Goal: Information Seeking & Learning: Check status

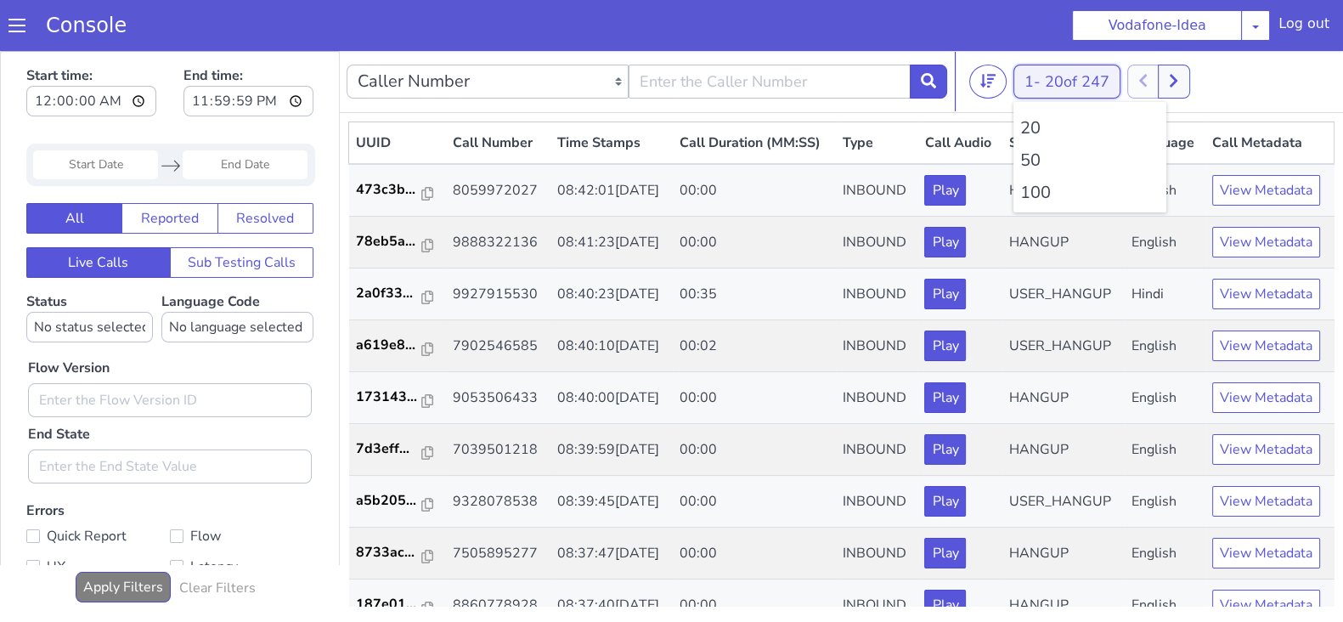
click at [1022, 82] on button "1 - 20 of 247" at bounding box center [1066, 82] width 107 height 34
click at [1024, 185] on li "100" at bounding box center [1089, 192] width 139 height 25
click at [1178, 83] on icon at bounding box center [1172, 80] width 9 height 15
click at [1024, 90] on button "1 - 20 of 247" at bounding box center [1066, 82] width 107 height 34
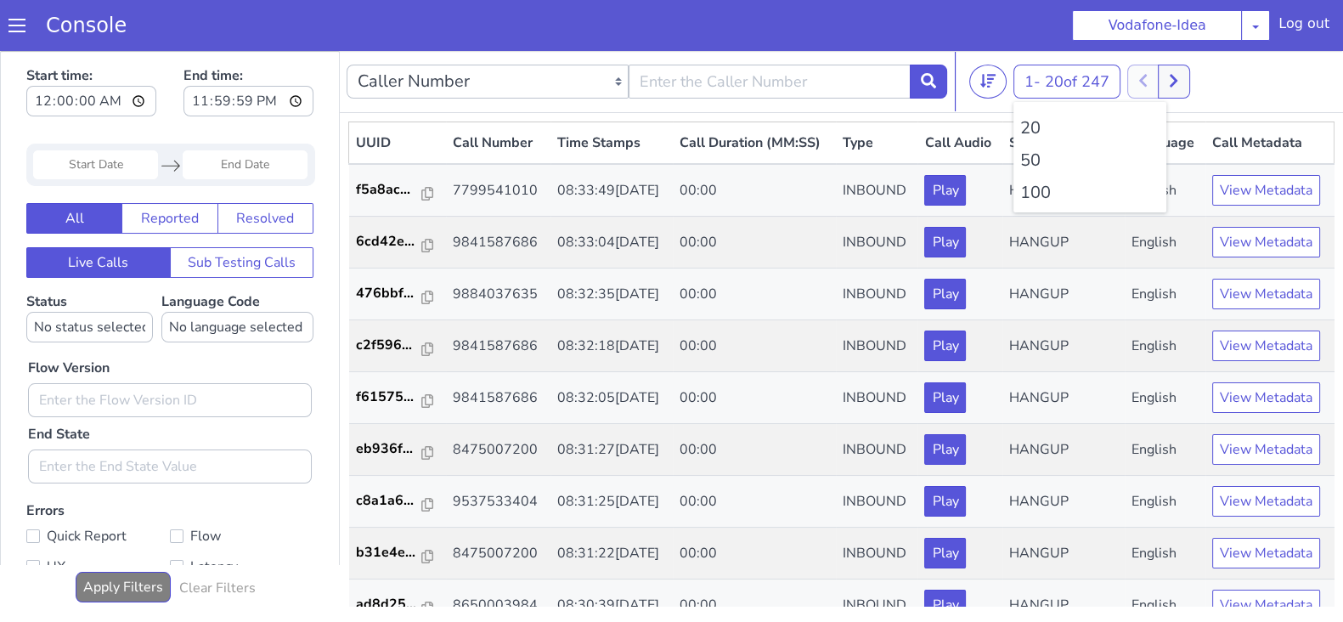
click at [1039, 176] on ul "20 50 100" at bounding box center [1089, 157] width 153 height 110
click at [1037, 189] on li "100" at bounding box center [1089, 192] width 139 height 25
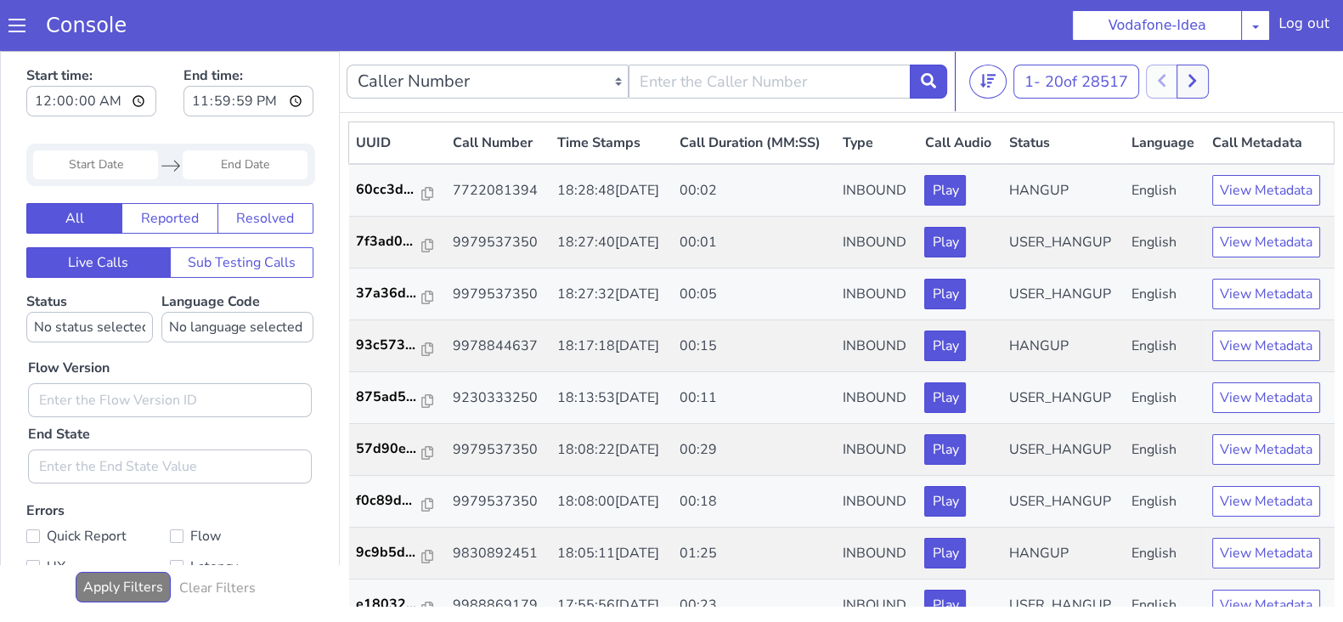
click at [1176, 74] on div at bounding box center [1177, 82] width 63 height 34
click at [1189, 74] on button at bounding box center [1191, 82] width 31 height 34
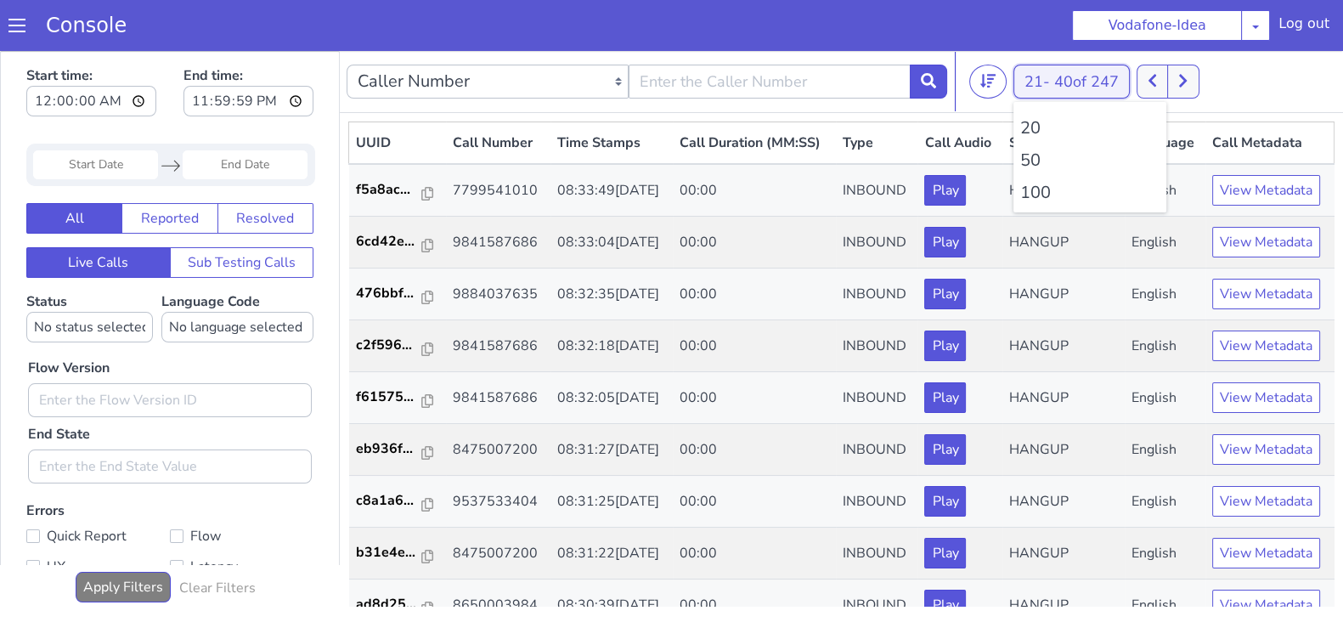
click at [1035, 88] on button "21 - 40 of 247" at bounding box center [1071, 82] width 116 height 34
click at [1039, 194] on li "100" at bounding box center [1089, 192] width 139 height 25
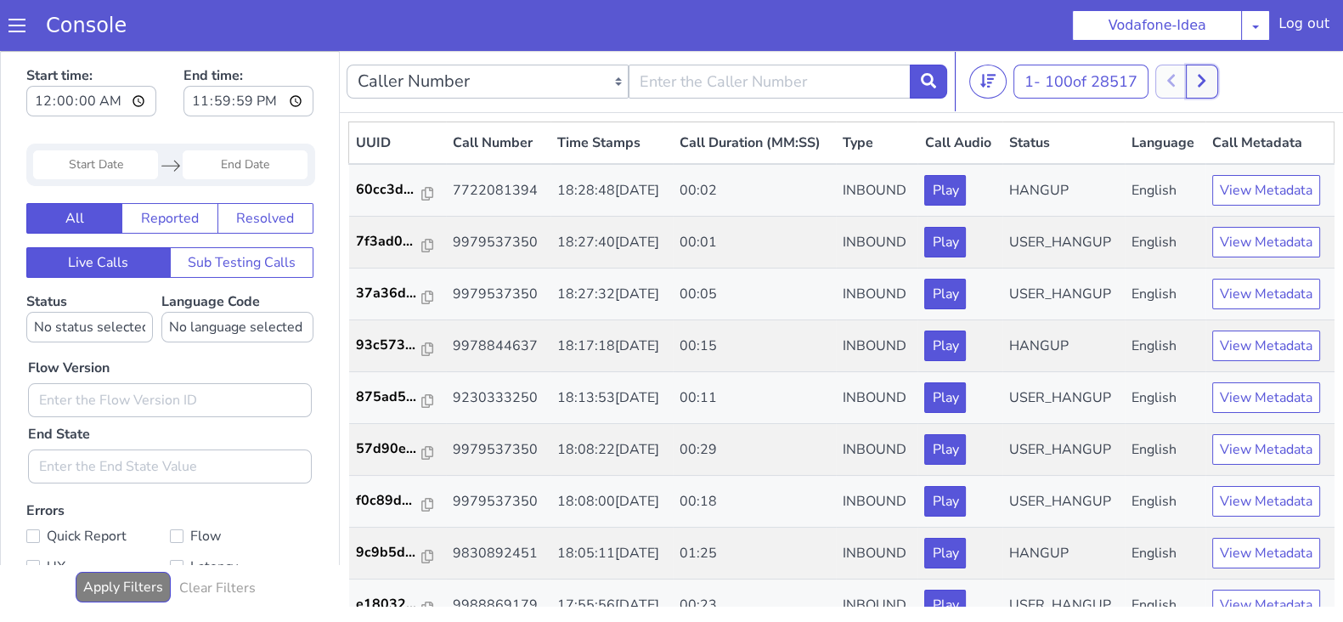
click at [1210, 76] on button at bounding box center [1200, 82] width 31 height 34
click at [1180, 81] on button at bounding box center [1170, 82] width 31 height 34
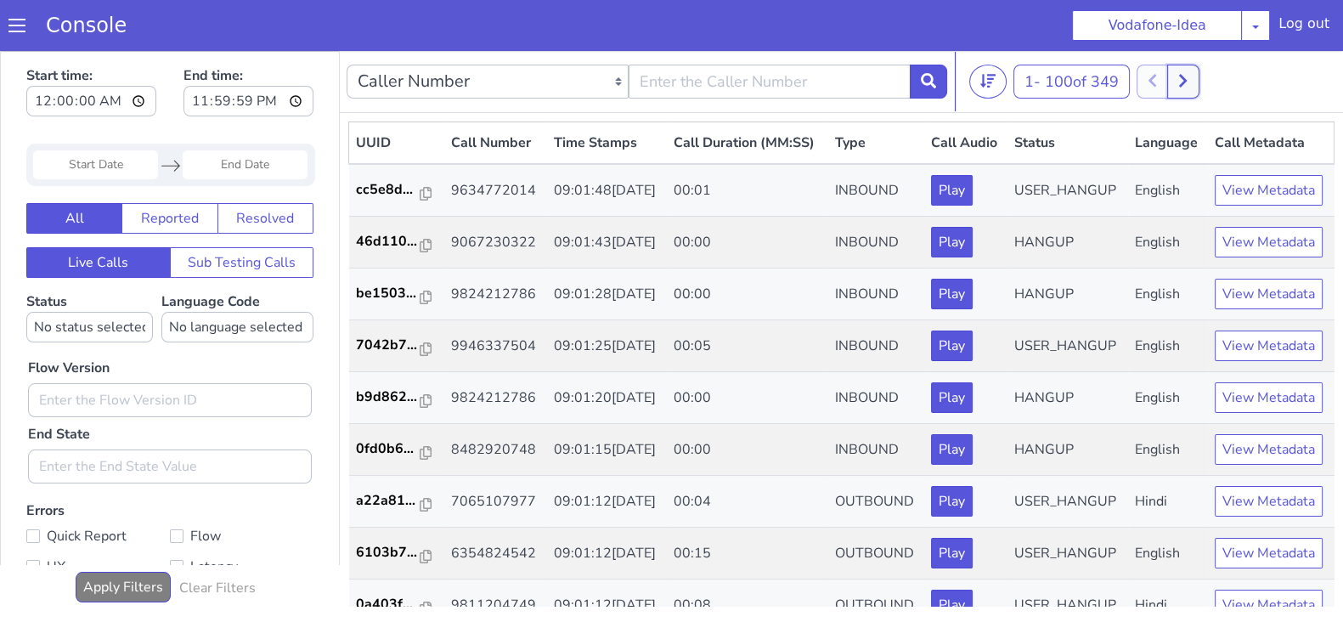
click at [1185, 71] on button at bounding box center [1182, 82] width 31 height 34
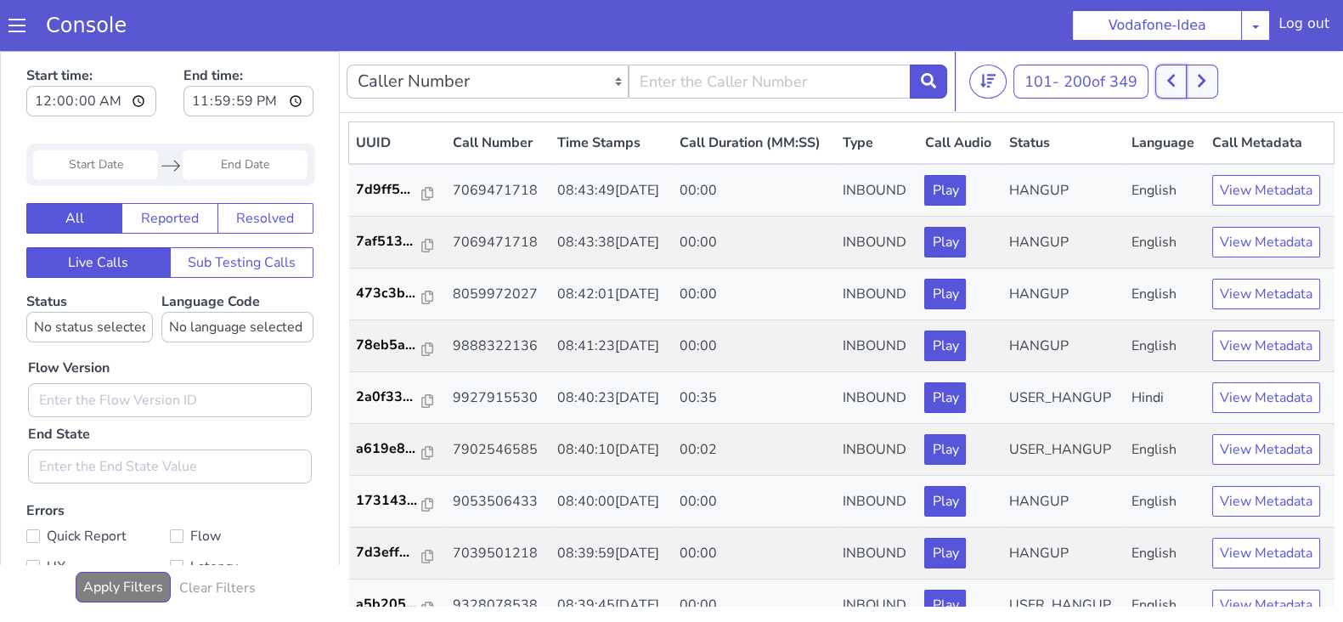
click at [1168, 77] on button at bounding box center [1170, 82] width 31 height 34
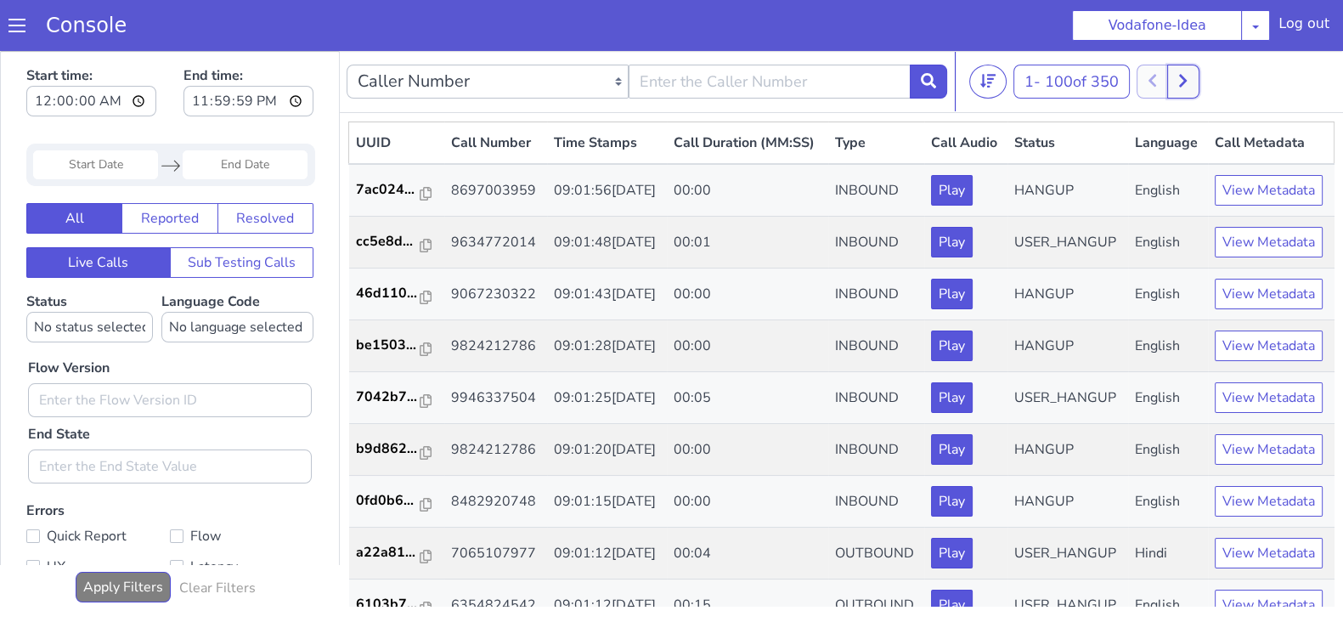
click at [1187, 76] on icon at bounding box center [1182, 80] width 9 height 15
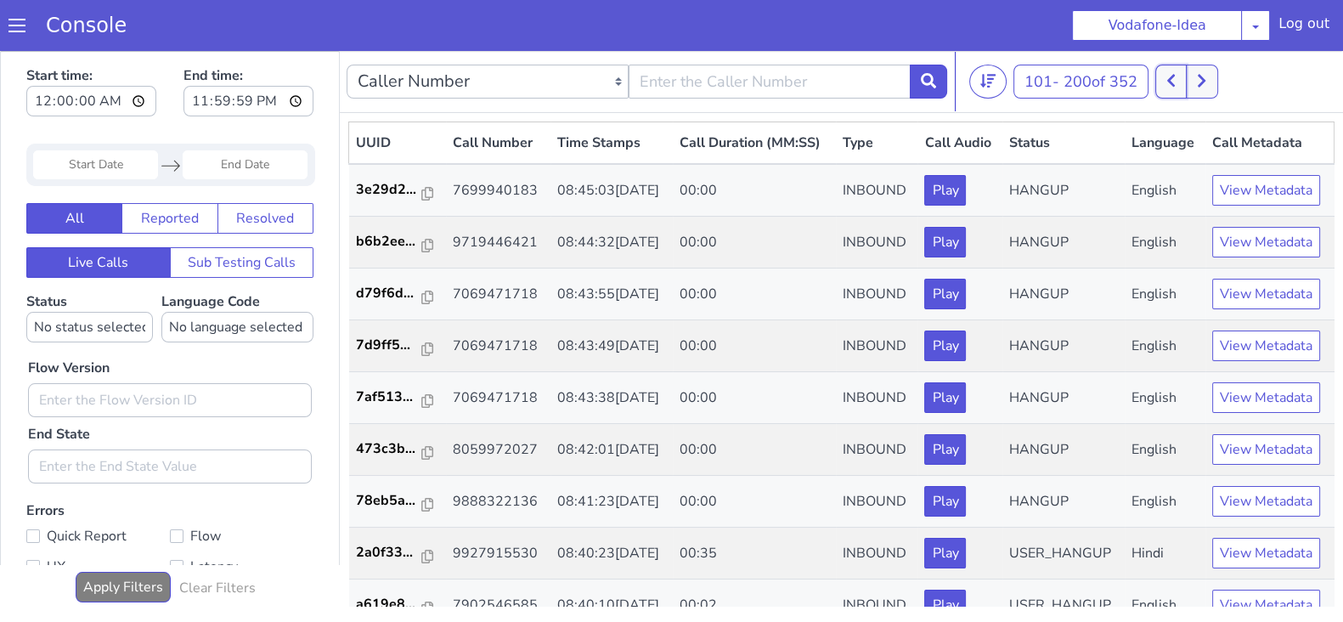
click at [1171, 76] on icon at bounding box center [1170, 80] width 9 height 15
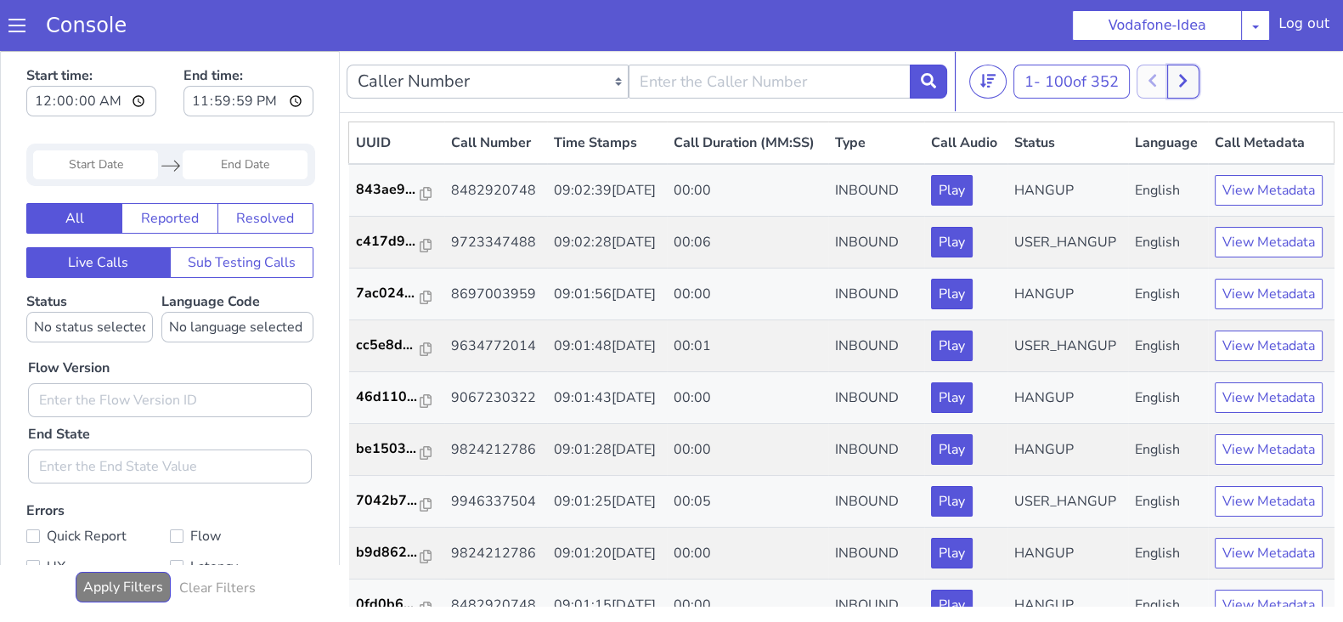
click at [1187, 75] on icon at bounding box center [1182, 80] width 9 height 15
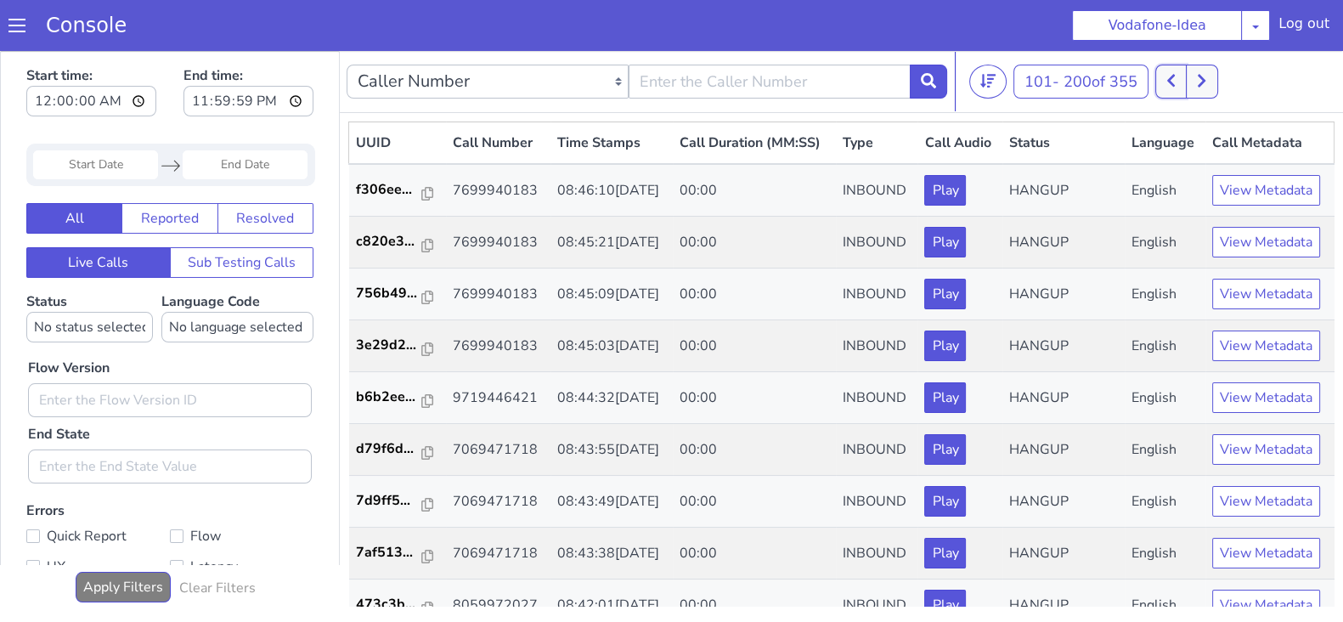
click at [1174, 78] on icon at bounding box center [1171, 81] width 8 height 13
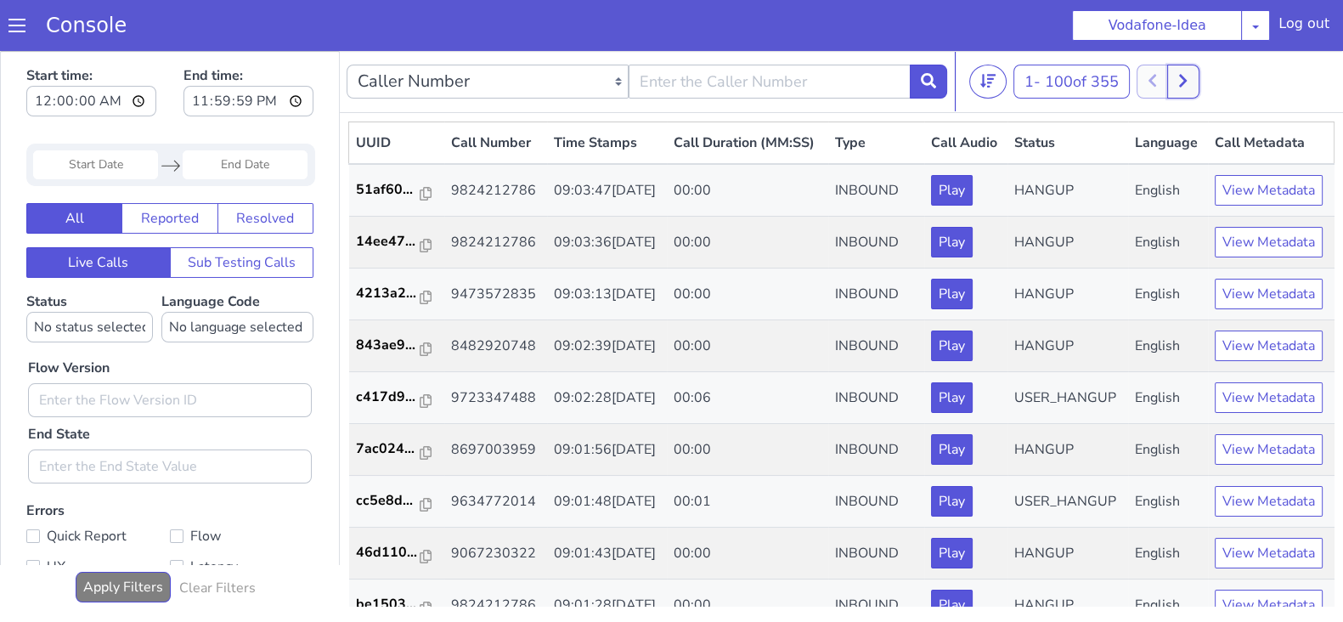
click at [1196, 80] on button at bounding box center [1182, 82] width 31 height 34
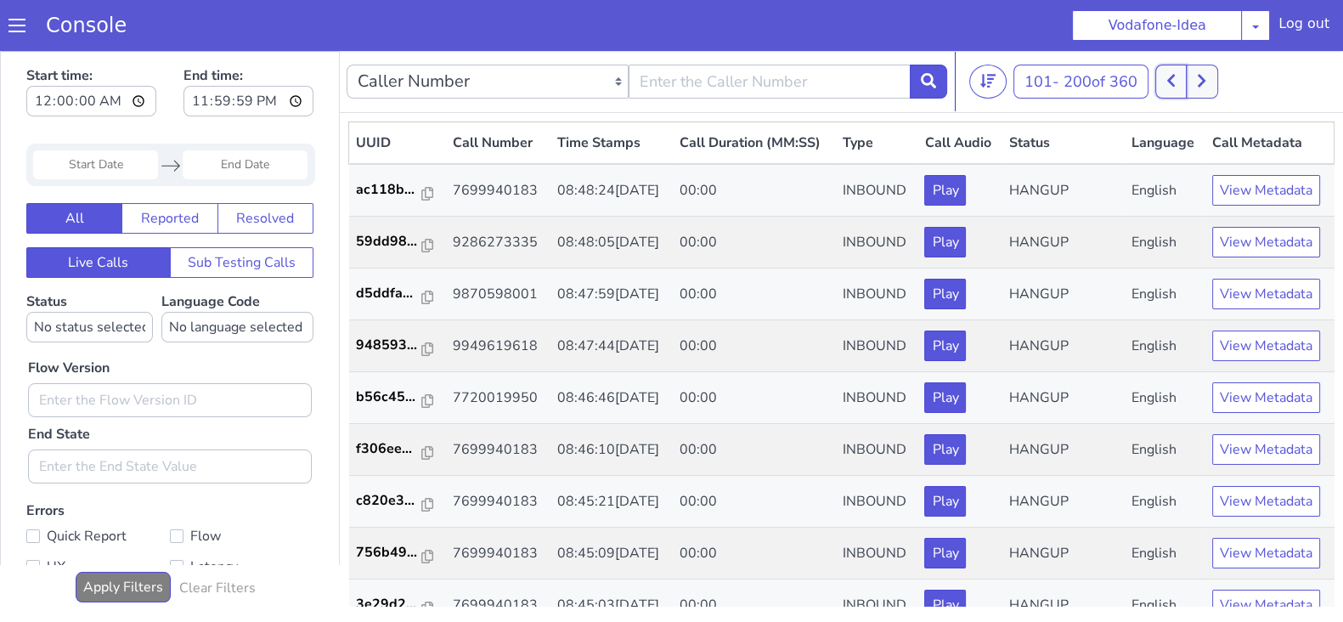
click at [1168, 83] on button at bounding box center [1170, 82] width 31 height 34
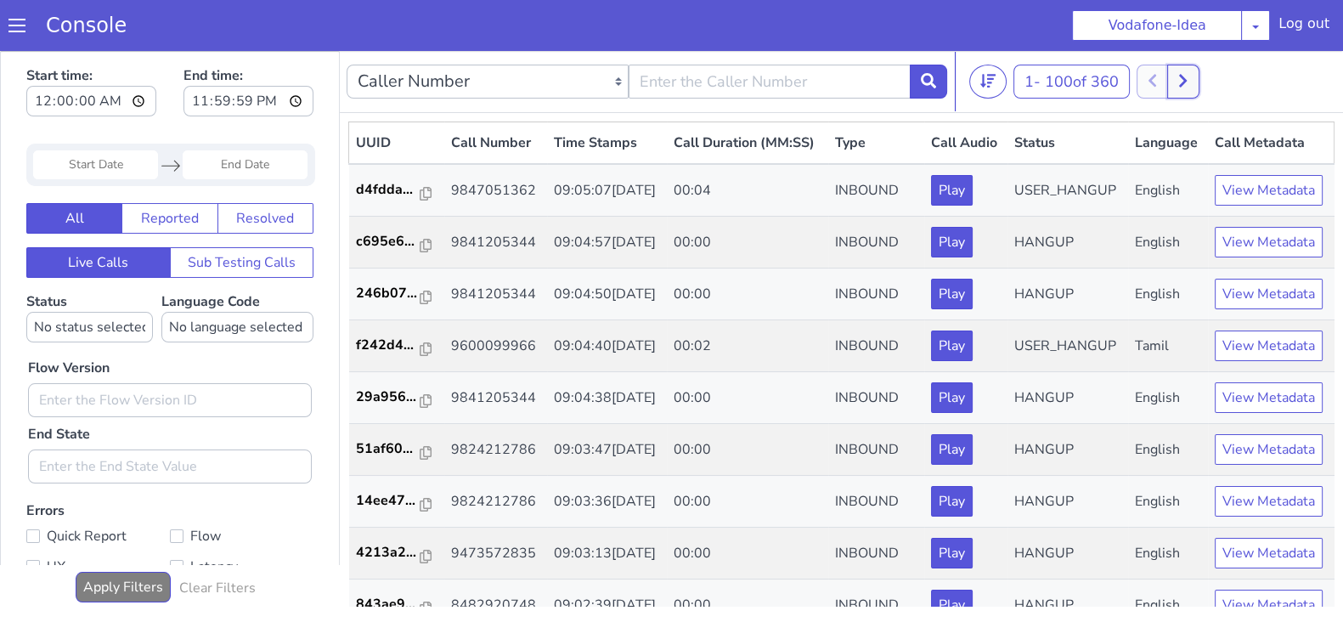
click at [1187, 76] on icon at bounding box center [1182, 80] width 9 height 15
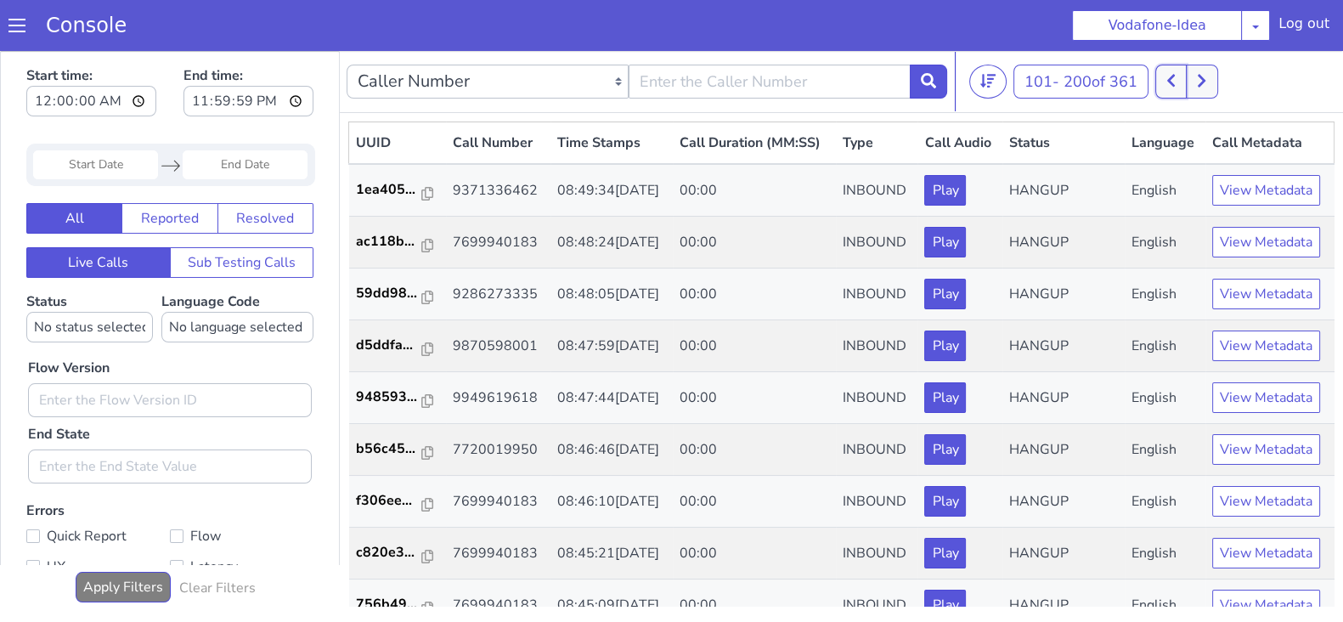
click at [1171, 82] on icon at bounding box center [1170, 80] width 9 height 15
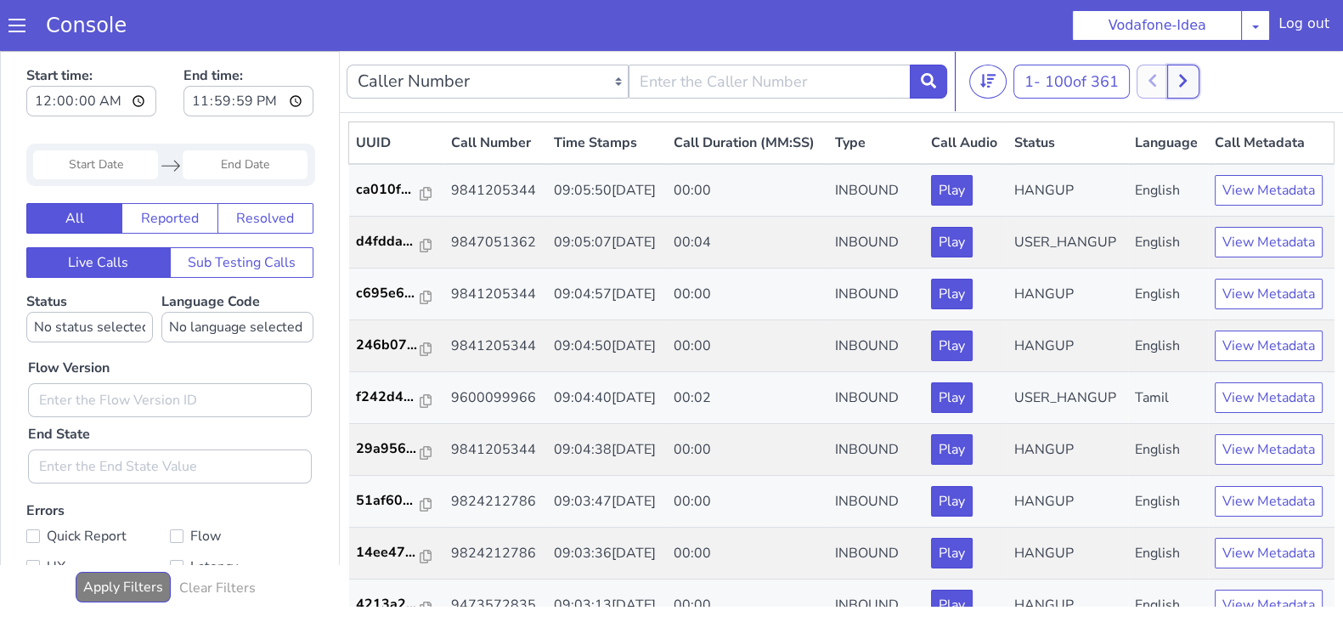
click at [1185, 79] on icon at bounding box center [1182, 80] width 9 height 15
click at [1166, 81] on button at bounding box center [1170, 82] width 31 height 34
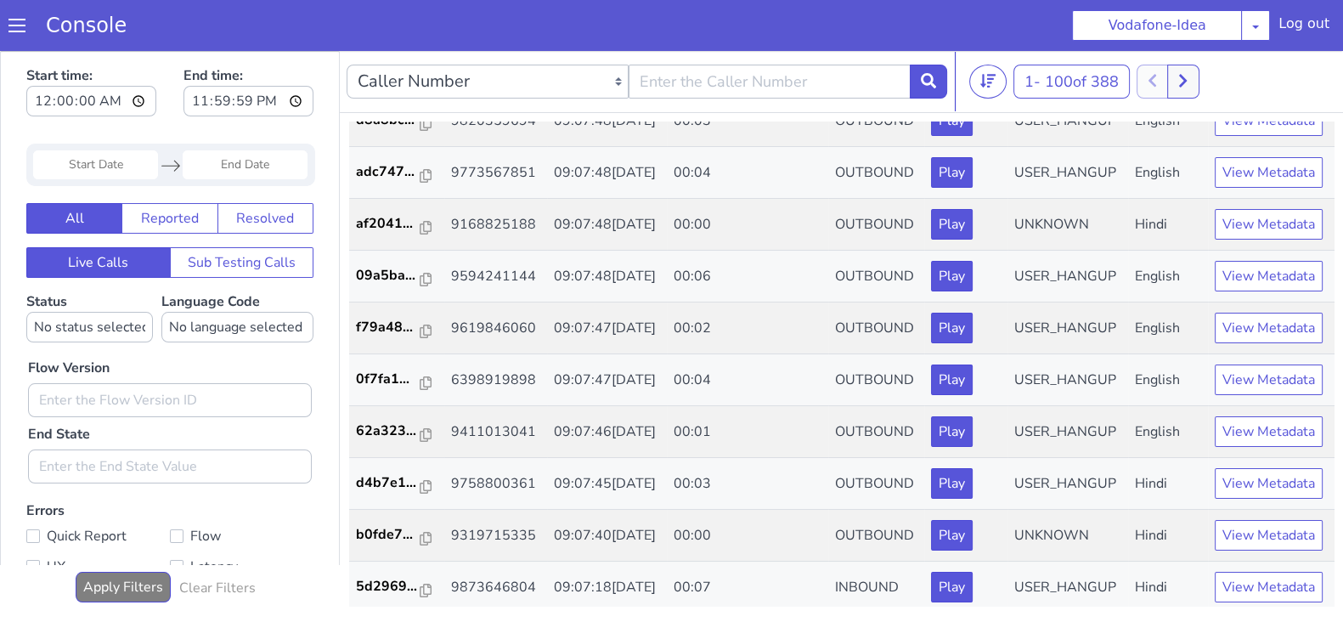
scroll to position [848, 0]
click at [1253, 82] on button "View Metadata" at bounding box center [1268, 67] width 108 height 31
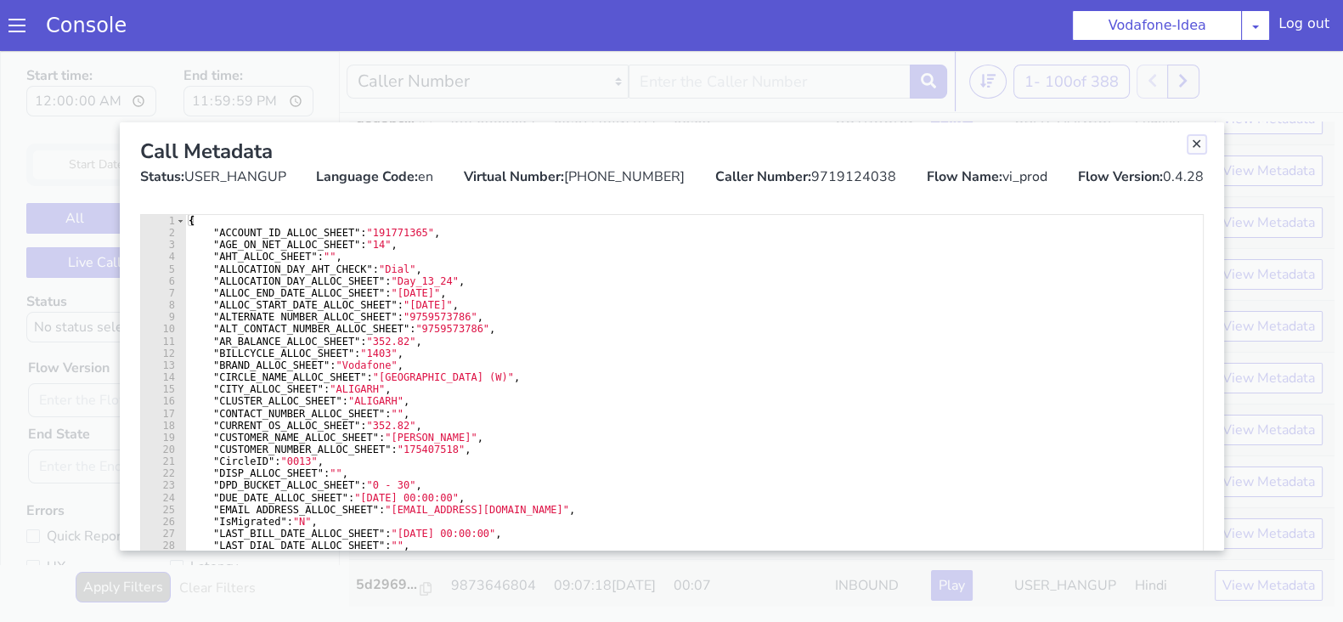
click at [1196, 146] on link "Close" at bounding box center [1196, 144] width 17 height 17
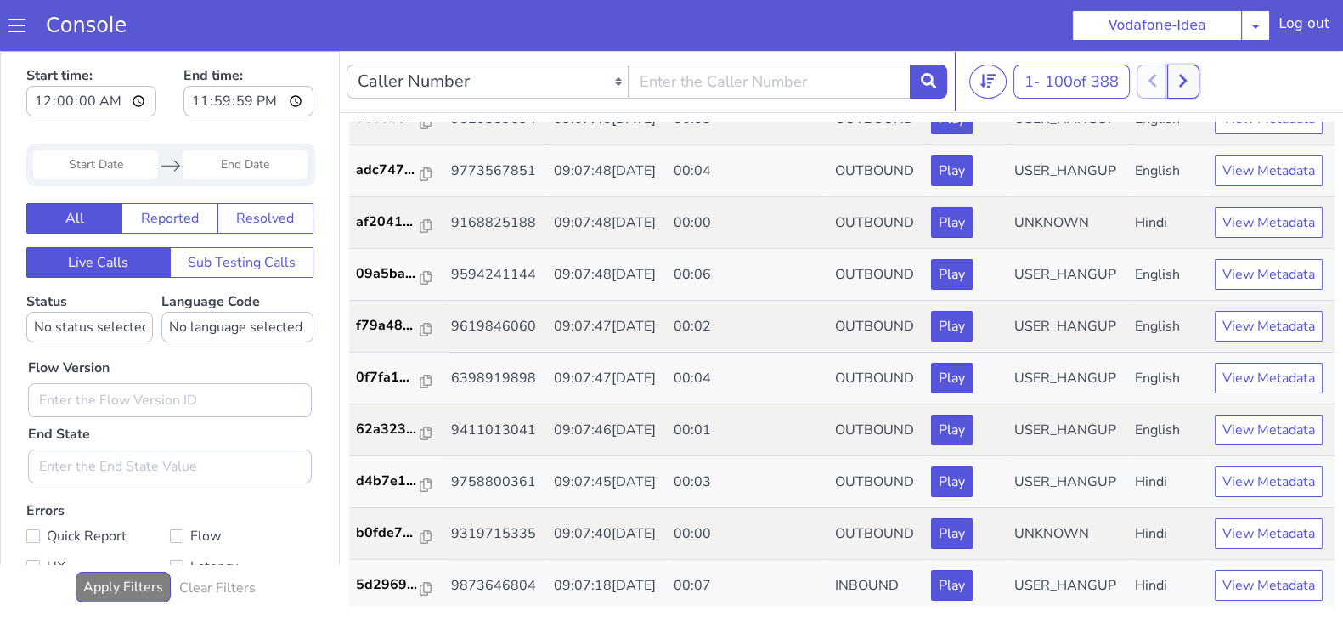
click at [1194, 81] on button at bounding box center [1182, 82] width 31 height 34
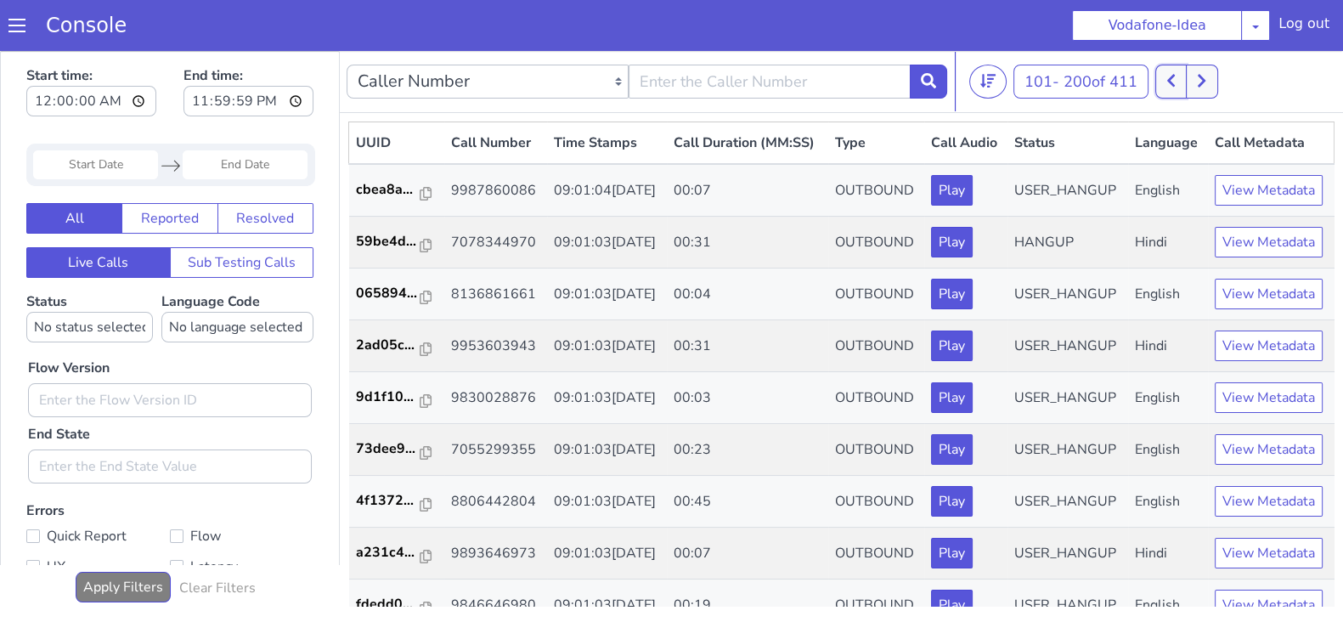
click at [1175, 82] on icon at bounding box center [1170, 80] width 9 height 15
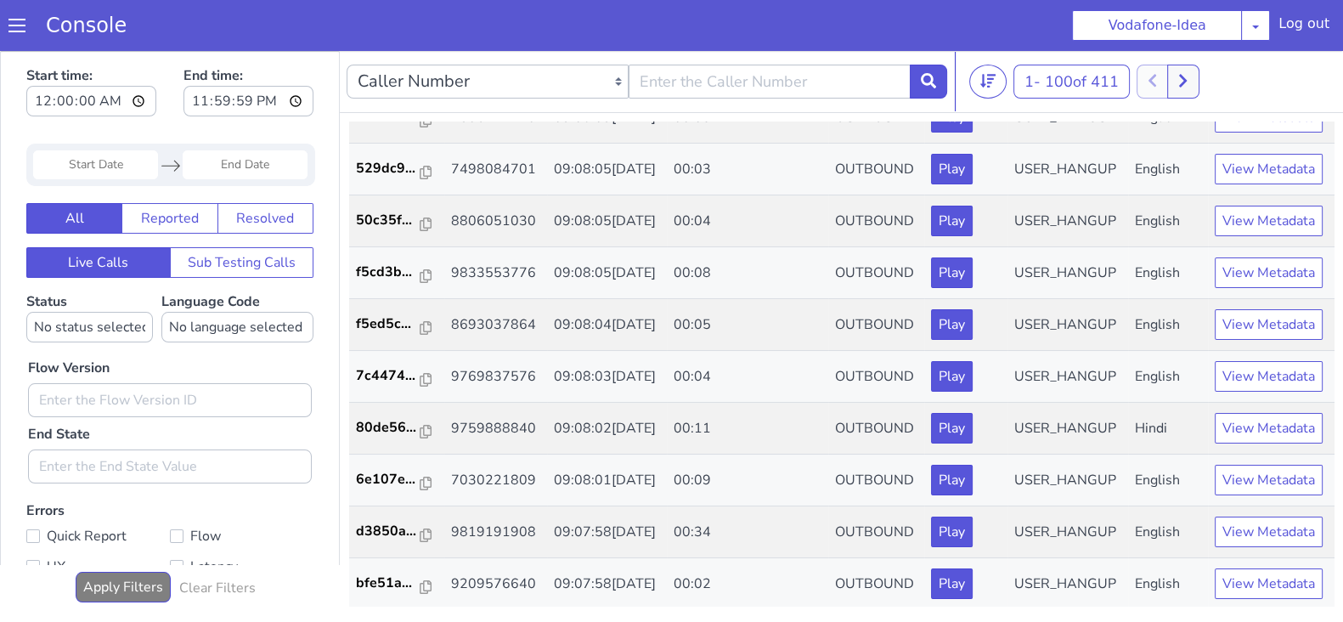
scroll to position [892, 0]
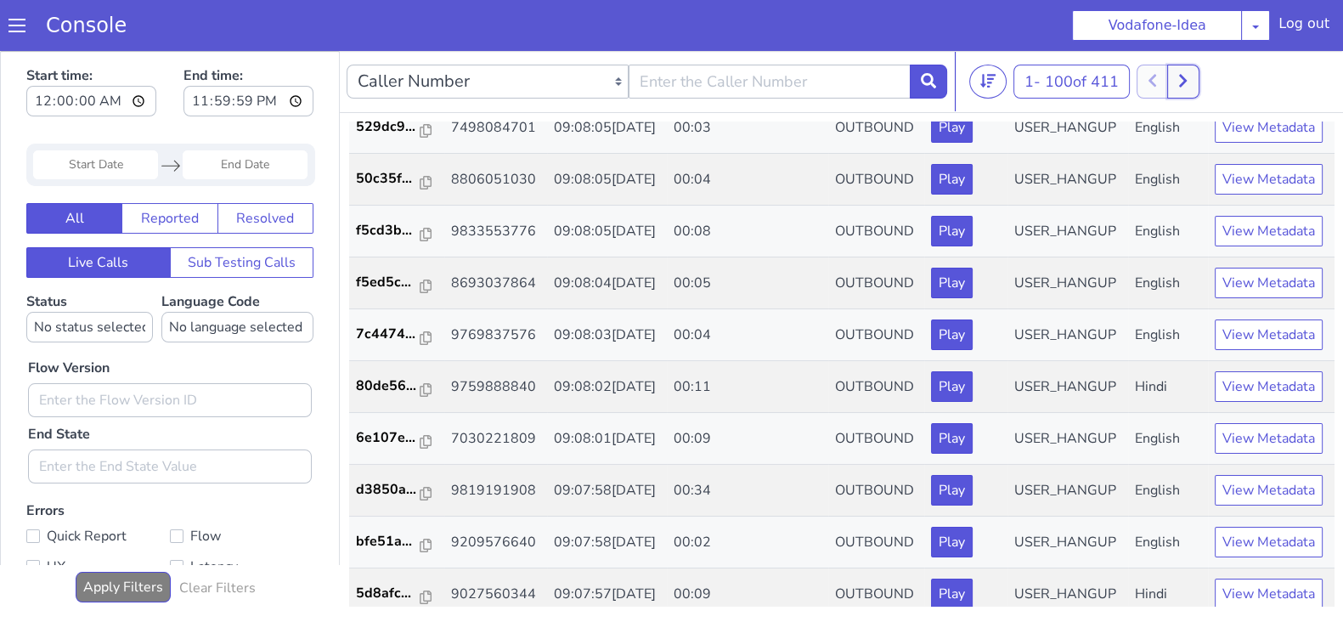
click at [1194, 80] on button at bounding box center [1182, 82] width 31 height 34
